Goal: Transaction & Acquisition: Download file/media

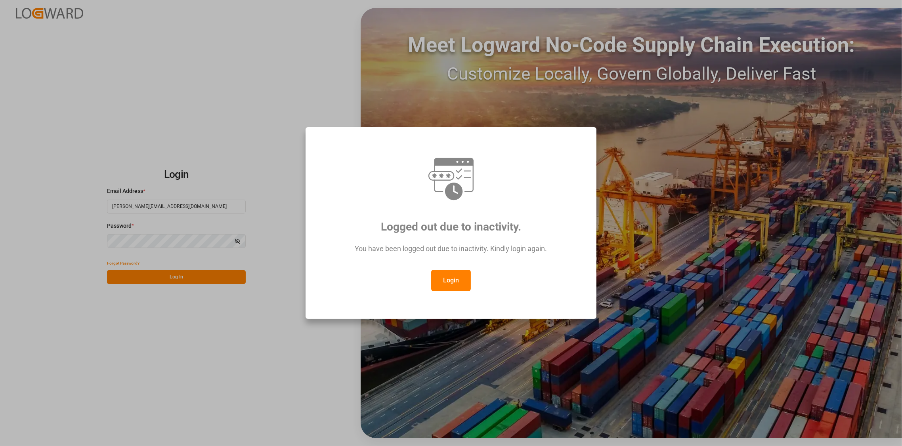
click at [463, 283] on button "Login" at bounding box center [451, 280] width 40 height 21
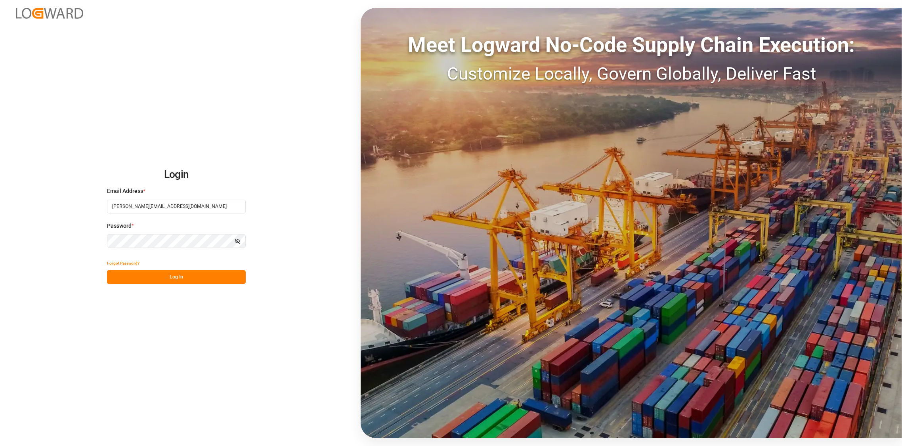
click at [179, 276] on button "Log In" at bounding box center [176, 277] width 139 height 14
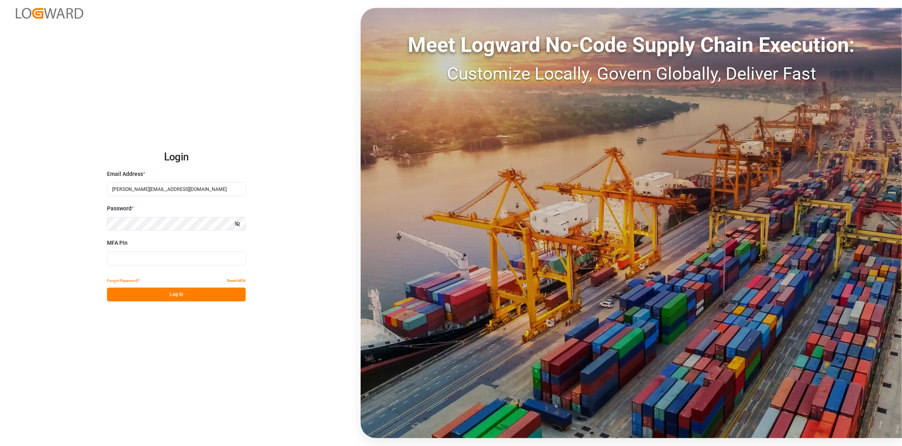
click at [159, 256] on input at bounding box center [176, 259] width 139 height 14
type input "275173"
click at [166, 295] on button "Log In" at bounding box center [176, 295] width 139 height 14
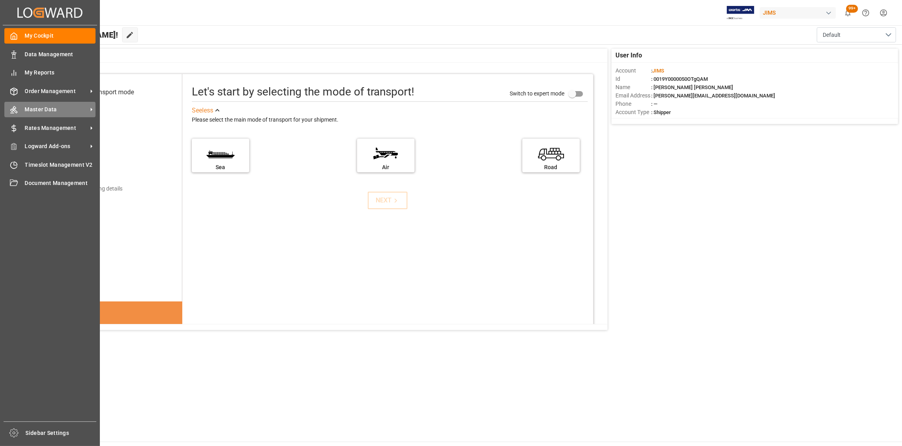
click at [42, 108] on span "Master Data" at bounding box center [56, 109] width 63 height 8
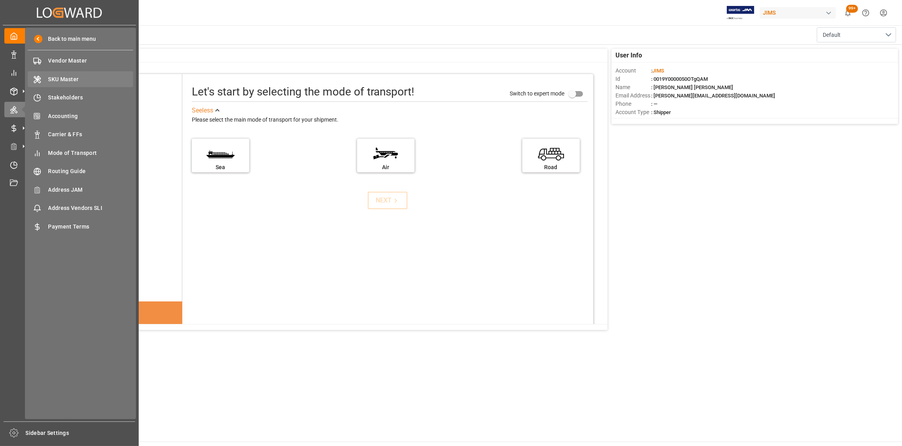
click at [61, 82] on span "SKU Master" at bounding box center [90, 79] width 85 height 8
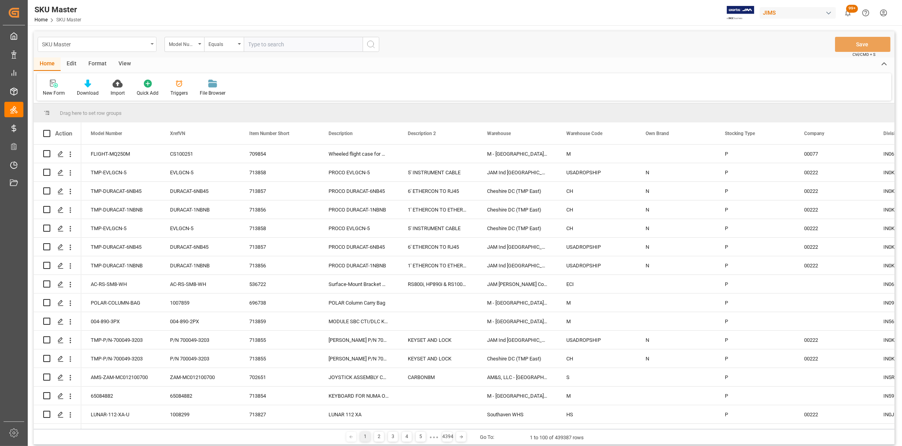
click at [151, 41] on div "SKU Master" at bounding box center [97, 44] width 119 height 15
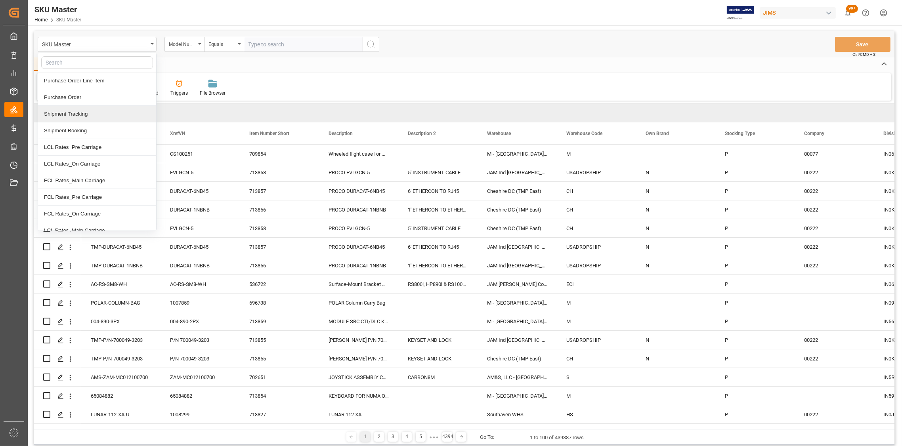
click at [65, 118] on div "Shipment Tracking" at bounding box center [97, 114] width 118 height 17
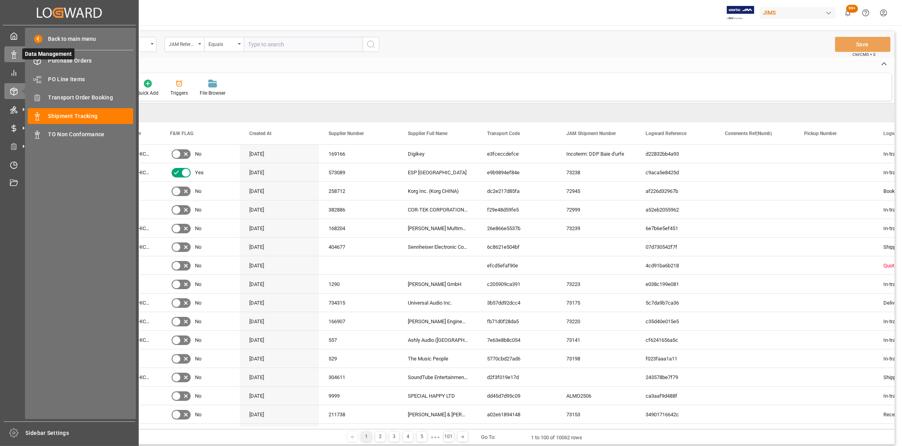
click at [11, 58] on icon at bounding box center [14, 55] width 8 height 8
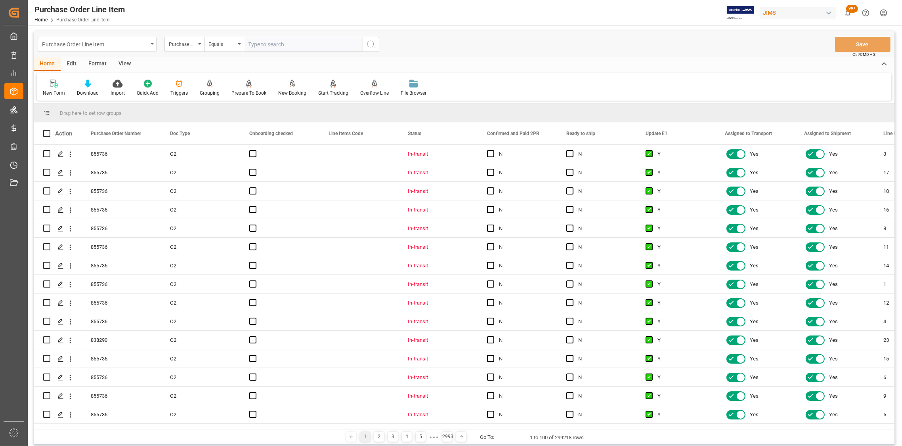
click at [151, 46] on div "Purchase Order Line Item" at bounding box center [97, 44] width 119 height 15
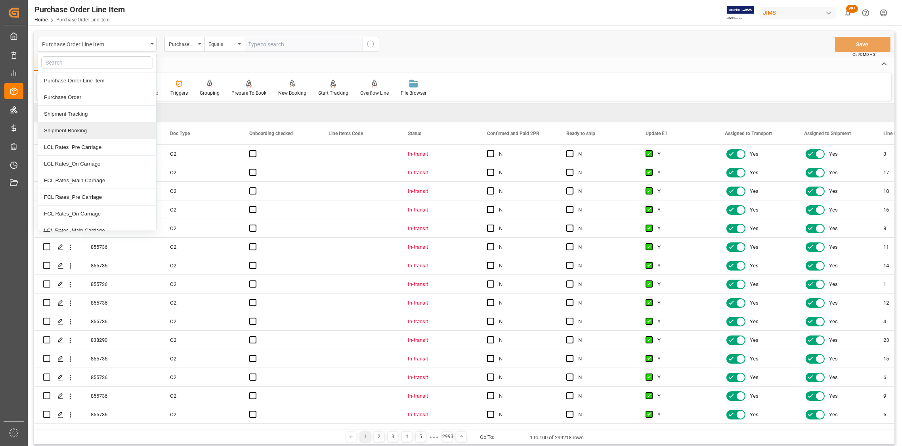
click at [71, 135] on div "Shipment Booking" at bounding box center [97, 130] width 118 height 17
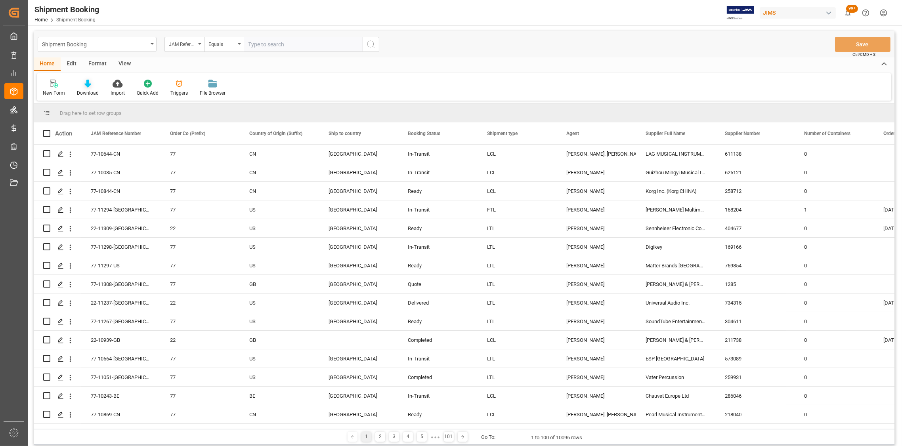
click at [84, 90] on div "Download" at bounding box center [88, 93] width 22 height 7
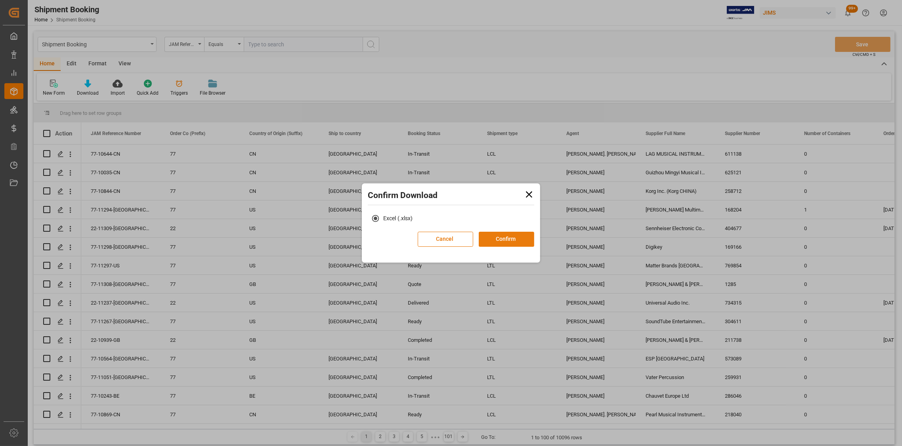
click at [511, 239] on button "Confirm" at bounding box center [506, 239] width 55 height 15
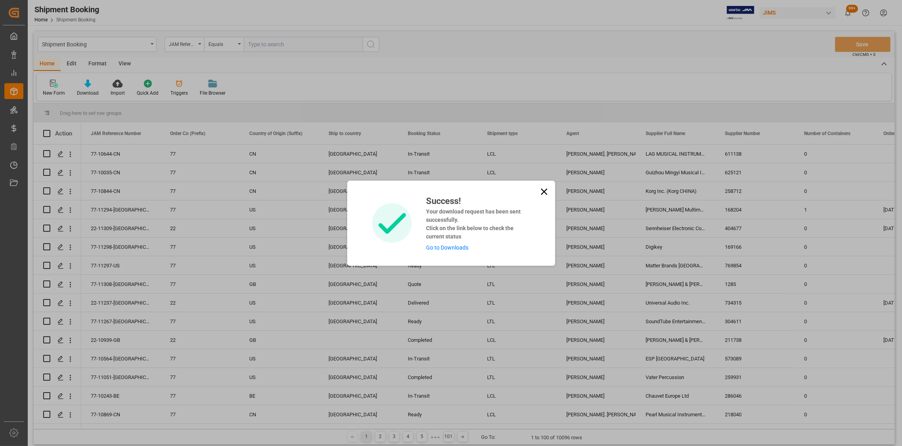
click at [453, 248] on link "Go to Downloads" at bounding box center [447, 248] width 42 height 6
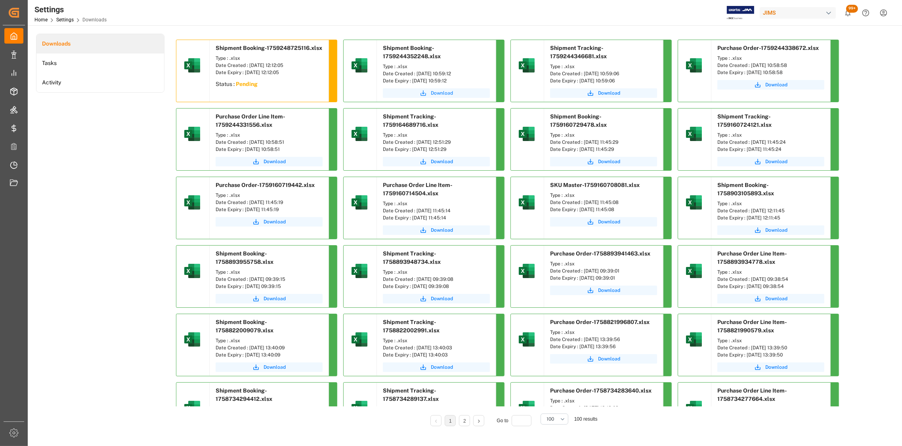
click at [442, 92] on span "Download" at bounding box center [442, 93] width 22 height 7
click at [607, 93] on span "Download" at bounding box center [609, 93] width 22 height 7
click at [777, 85] on span "Download" at bounding box center [776, 84] width 22 height 7
click at [272, 162] on span "Download" at bounding box center [275, 161] width 22 height 7
click at [442, 95] on span "Download" at bounding box center [442, 93] width 22 height 7
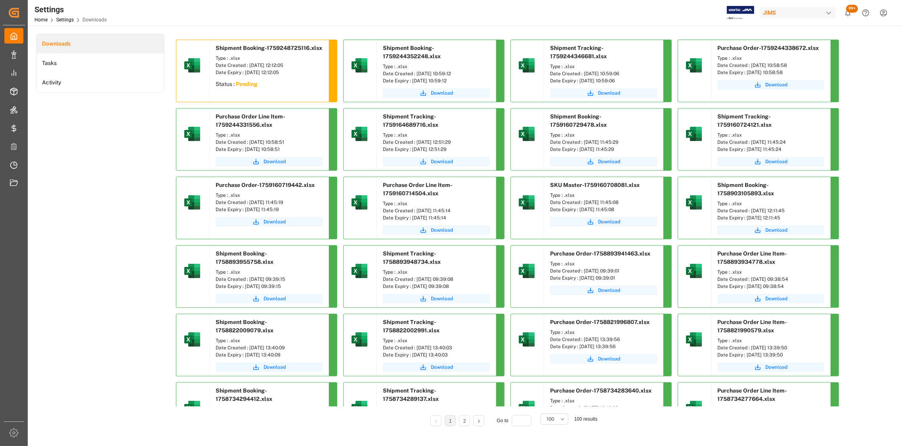
click at [876, 76] on div "Downloads Tasks Activity Shipment Booking-1759248725116.xlsx Type : .xlsx Date …" at bounding box center [464, 236] width 856 height 404
click at [773, 85] on span "Download" at bounding box center [776, 84] width 22 height 7
